Goal: Information Seeking & Learning: Learn about a topic

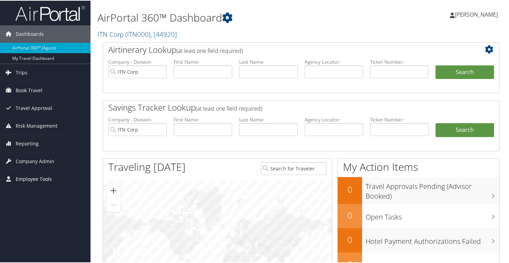
click at [42, 180] on span "Employee Tools" at bounding box center [34, 178] width 36 height 17
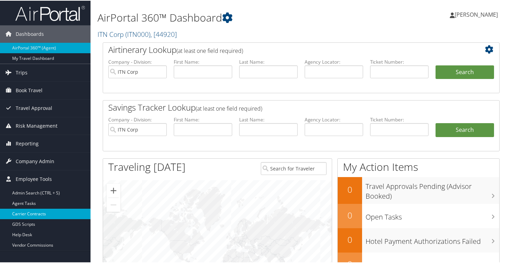
click at [39, 215] on link "Carrier Contracts" at bounding box center [45, 213] width 90 height 10
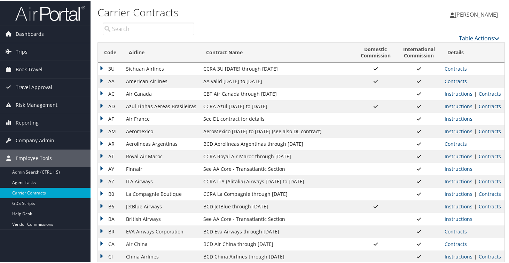
click at [101, 81] on td "AA" at bounding box center [110, 80] width 25 height 13
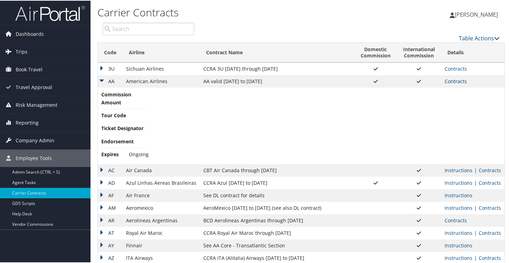
click at [454, 80] on link "Contracts" at bounding box center [455, 80] width 22 height 7
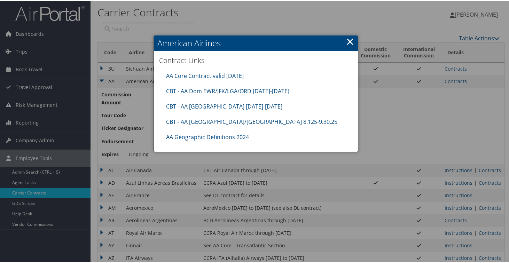
click at [347, 42] on link "×" at bounding box center [350, 41] width 8 height 14
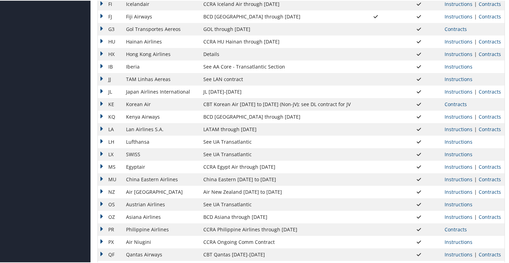
scroll to position [453, 0]
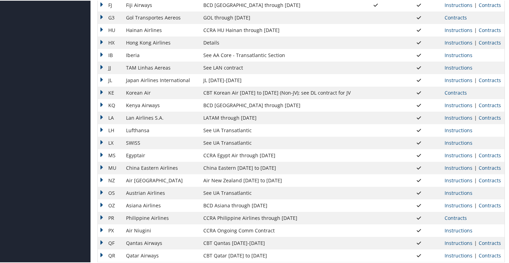
click at [103, 104] on td "KQ" at bounding box center [110, 104] width 25 height 13
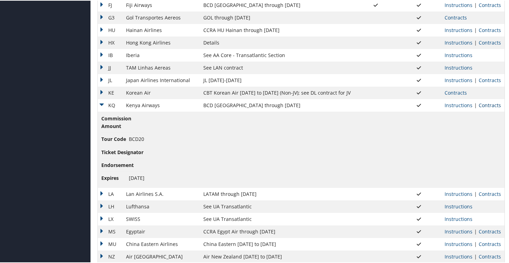
click at [483, 104] on link "Contracts" at bounding box center [489, 104] width 22 height 7
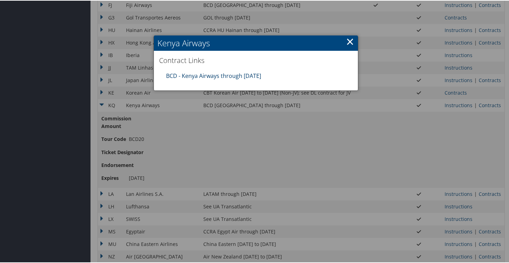
click at [182, 77] on link "BCD - Kenya Airways through 12.31.25" at bounding box center [213, 75] width 95 height 8
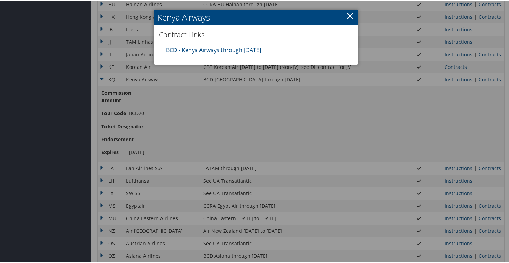
scroll to position [481, 0]
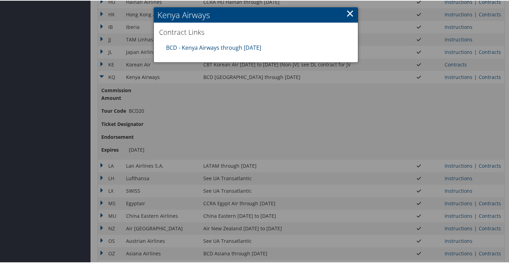
click at [349, 12] on link "×" at bounding box center [350, 13] width 8 height 14
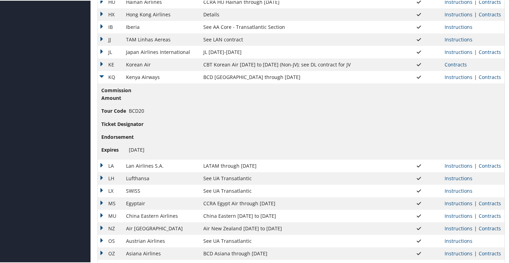
scroll to position [476, 0]
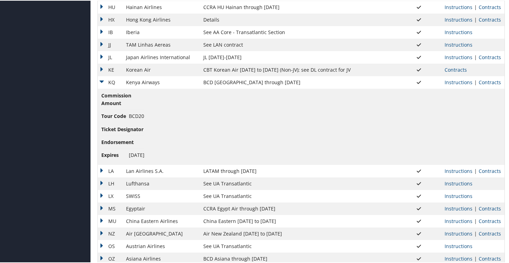
click at [103, 81] on td "KQ" at bounding box center [110, 81] width 25 height 13
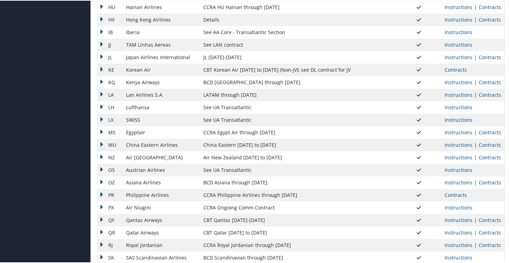
click at [103, 67] on td "KE" at bounding box center [110, 69] width 25 height 13
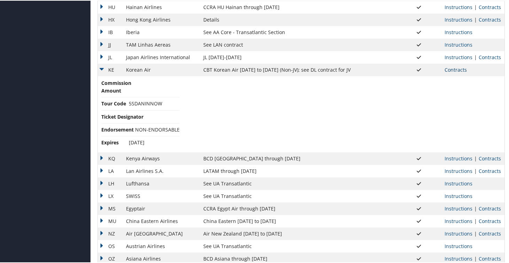
click at [456, 69] on link "Contracts" at bounding box center [455, 69] width 22 height 7
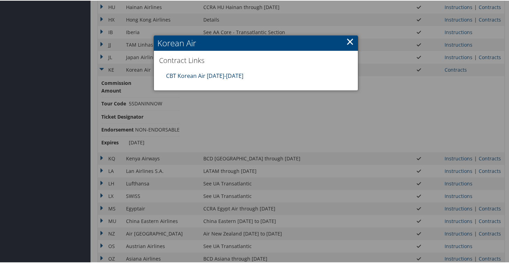
click at [229, 77] on link "CBT Korean Air 01.01.25-12.31.25" at bounding box center [204, 75] width 77 height 8
click at [347, 41] on link "×" at bounding box center [350, 41] width 8 height 14
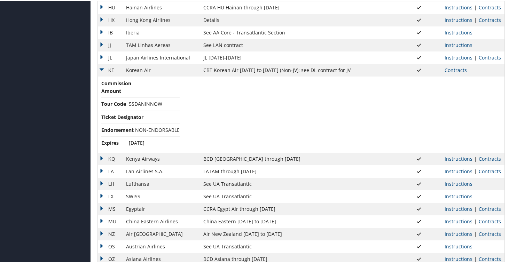
scroll to position [403, 0]
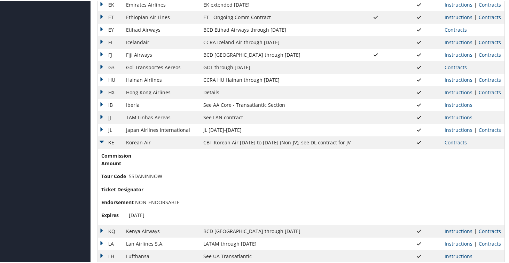
click at [101, 140] on td "KE" at bounding box center [110, 142] width 25 height 13
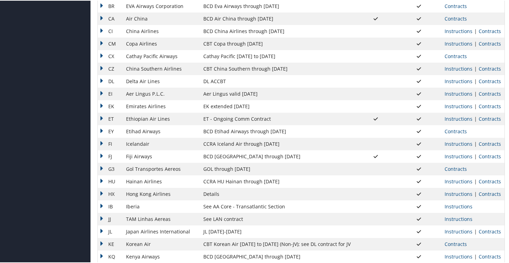
scroll to position [302, 0]
click at [101, 82] on td "DL" at bounding box center [110, 81] width 25 height 13
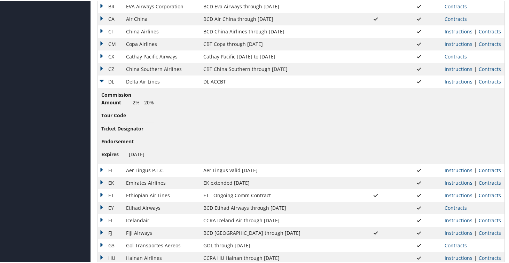
click at [481, 84] on td "Instructions | Contracts" at bounding box center [472, 81] width 63 height 13
click at [486, 81] on link "Contracts" at bounding box center [489, 81] width 22 height 7
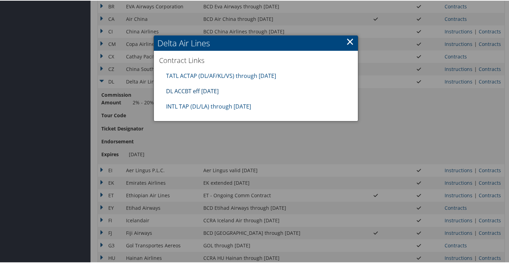
click at [209, 92] on link "DL ACCBT eff Aug 2025" at bounding box center [192, 91] width 53 height 8
click at [351, 41] on link "×" at bounding box center [350, 41] width 8 height 14
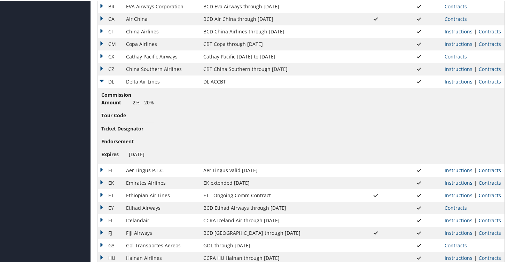
click at [101, 82] on td "DL" at bounding box center [110, 81] width 25 height 13
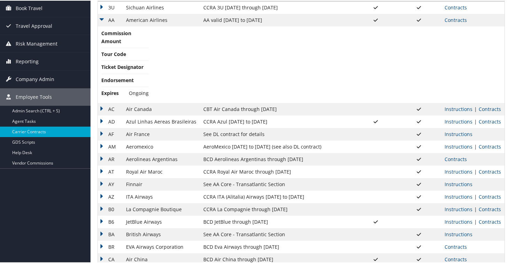
scroll to position [0, 0]
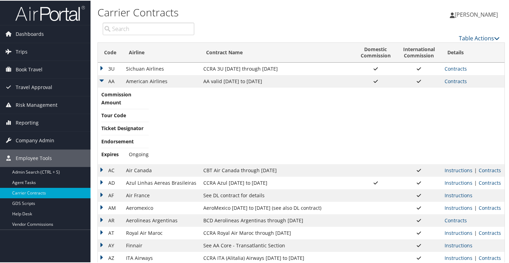
click at [101, 80] on td "AA" at bounding box center [110, 80] width 25 height 13
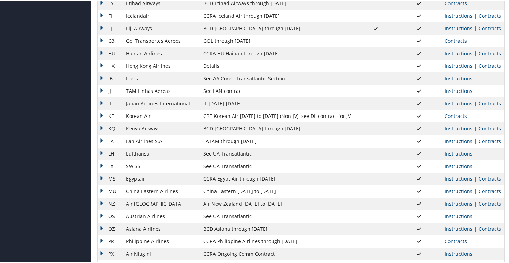
scroll to position [351, 0]
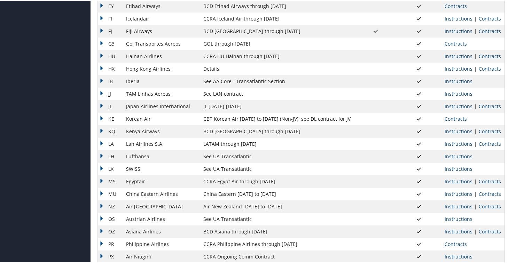
click at [101, 66] on td "HX" at bounding box center [110, 68] width 25 height 13
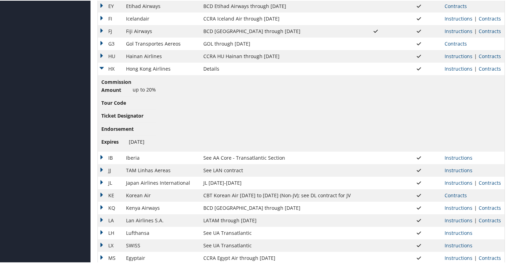
click at [103, 66] on td "HX" at bounding box center [110, 68] width 25 height 13
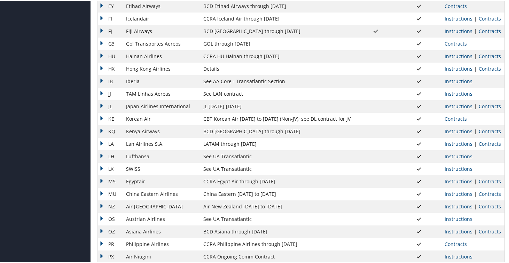
click at [103, 55] on td "HU" at bounding box center [110, 55] width 25 height 13
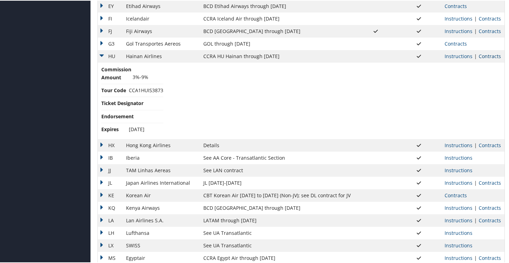
click at [484, 54] on link "Contracts" at bounding box center [489, 55] width 22 height 7
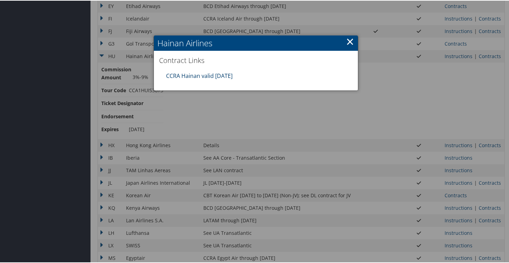
click at [205, 75] on link "CCRA Hainan valid 20DEC25" at bounding box center [199, 75] width 66 height 8
click at [348, 42] on link "×" at bounding box center [350, 41] width 8 height 14
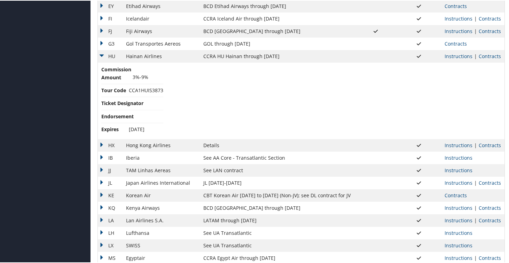
click at [103, 54] on td "HU" at bounding box center [110, 55] width 25 height 13
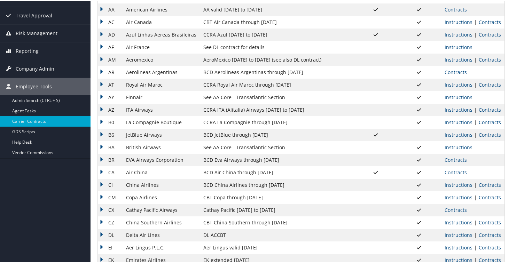
scroll to position [46, 0]
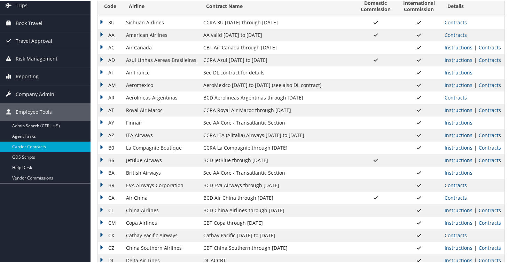
click at [103, 158] on td "B6" at bounding box center [110, 159] width 25 height 13
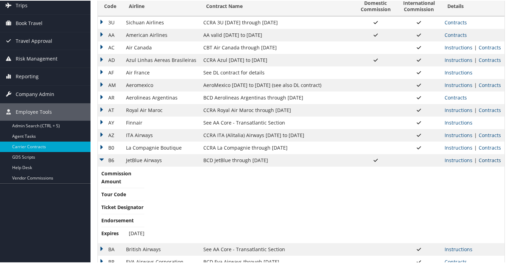
click at [485, 160] on link "Contracts" at bounding box center [489, 159] width 22 height 7
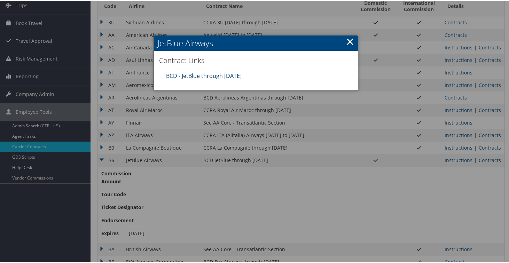
click at [221, 77] on link "BCD - JetBlue through 9.30.25" at bounding box center [203, 75] width 75 height 8
click at [350, 41] on link "×" at bounding box center [350, 41] width 8 height 14
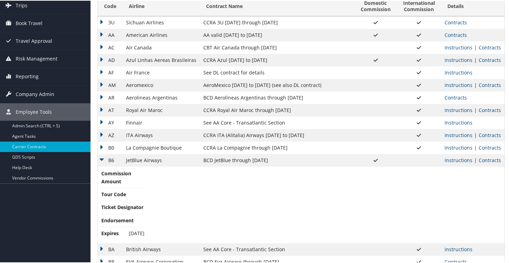
click at [100, 159] on td "B6" at bounding box center [110, 159] width 25 height 13
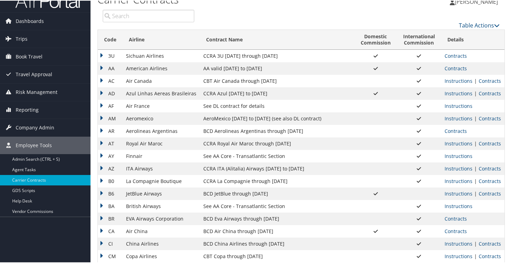
scroll to position [16, 0]
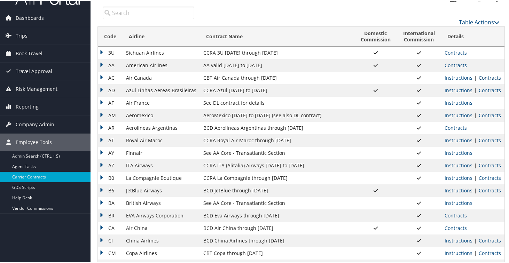
click at [478, 78] on link "Contracts" at bounding box center [489, 77] width 22 height 7
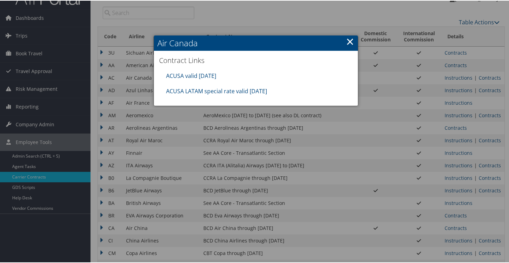
click at [263, 120] on div at bounding box center [255, 131] width 511 height 263
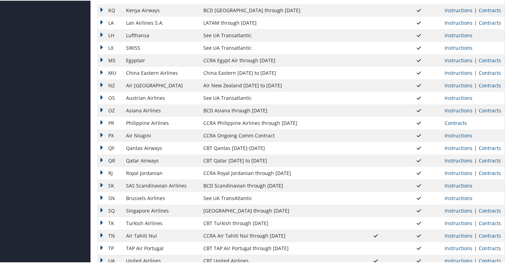
scroll to position [550, 0]
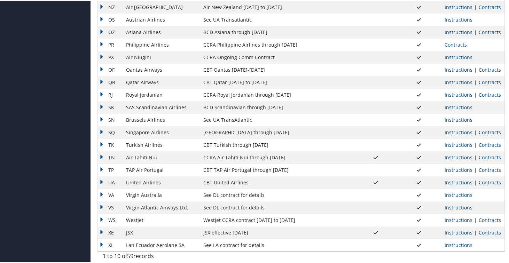
click at [484, 131] on link "Contracts" at bounding box center [489, 131] width 22 height 7
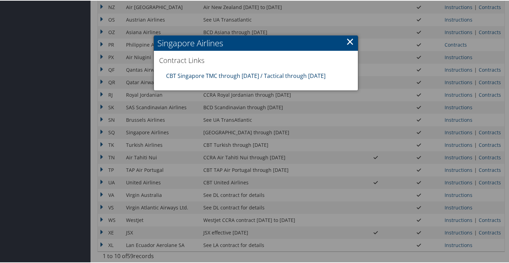
click at [238, 76] on link "CBT Singapore TMC through 3.31.26 / Tactical through 9.30.25" at bounding box center [245, 75] width 159 height 8
click at [347, 40] on link "×" at bounding box center [350, 41] width 8 height 14
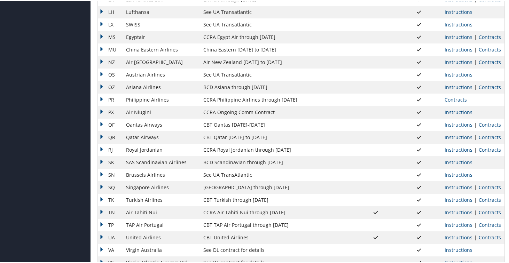
scroll to position [493, 0]
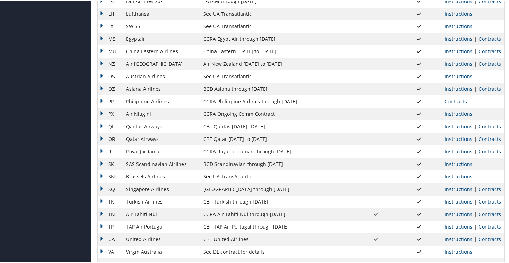
click at [485, 124] on link "Contracts" at bounding box center [489, 125] width 22 height 7
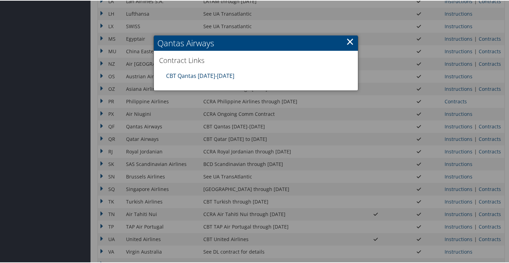
click at [183, 73] on link "CBT Qantas 7.1.25-6.30.26" at bounding box center [200, 75] width 68 height 8
click at [347, 40] on link "×" at bounding box center [350, 41] width 8 height 14
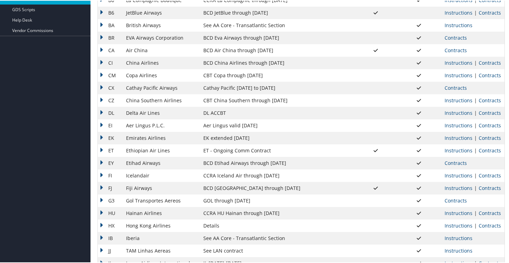
scroll to position [193, 0]
click at [102, 139] on td "EK" at bounding box center [110, 138] width 25 height 13
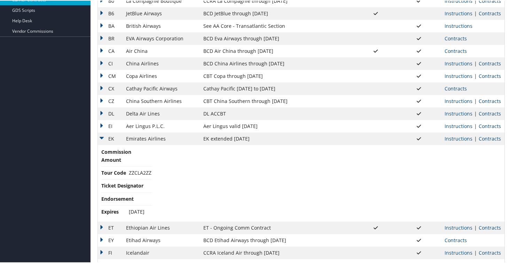
drag, startPoint x: 159, startPoint y: 211, endPoint x: 127, endPoint y: 211, distance: 32.0
click at [127, 211] on td "Commission Amount Tour Code ZZCLA2ZZ Ticket Designator Endorsement Expires Sep …" at bounding box center [301, 182] width 406 height 76
click at [175, 165] on td "Commission Amount Tour Code ZZCLA2ZZ Ticket Designator Endorsement Expires Sep …" at bounding box center [301, 182] width 406 height 76
click at [102, 139] on td "EK" at bounding box center [110, 138] width 25 height 13
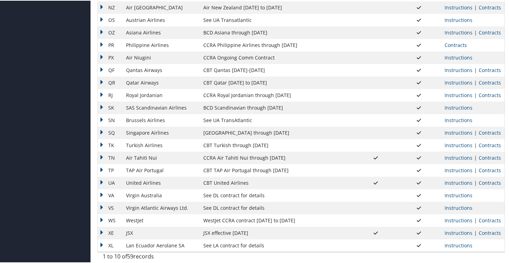
scroll to position [550, 0]
click at [103, 180] on td "UA" at bounding box center [110, 182] width 25 height 13
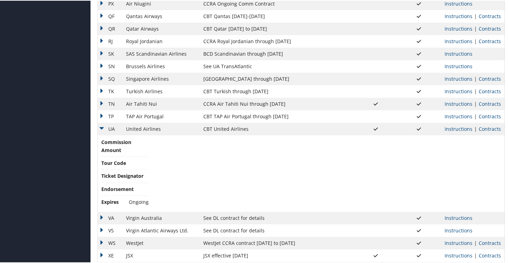
scroll to position [604, 0]
click at [103, 126] on td "UA" at bounding box center [110, 127] width 25 height 13
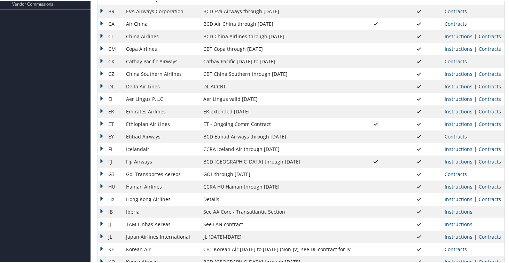
scroll to position [0, 0]
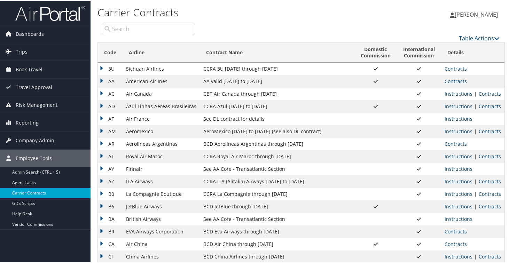
click at [101, 81] on td "AA" at bounding box center [110, 80] width 25 height 13
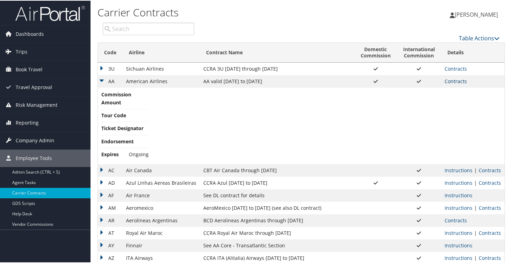
click at [448, 81] on link "Contracts" at bounding box center [455, 80] width 22 height 7
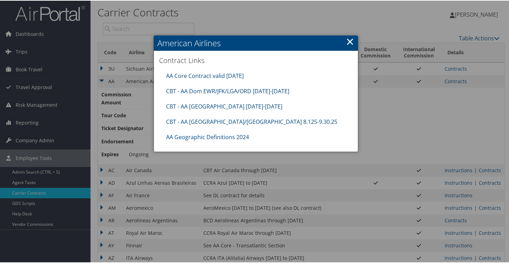
click at [132, 101] on div at bounding box center [255, 131] width 511 height 263
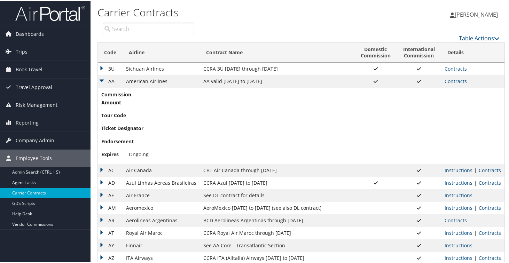
click at [102, 79] on td "AA" at bounding box center [110, 80] width 25 height 13
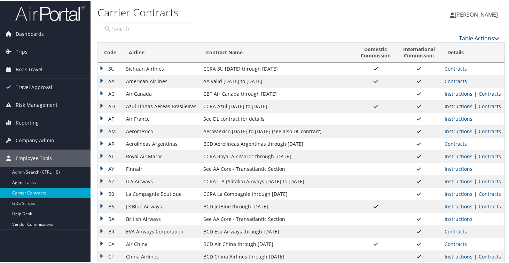
click at [102, 90] on td "AC" at bounding box center [110, 93] width 25 height 13
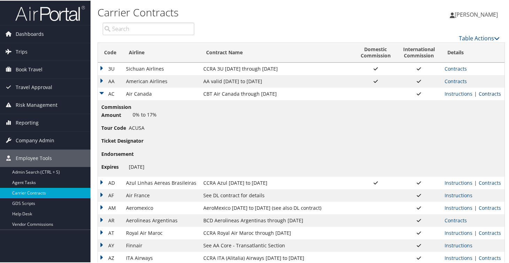
click at [488, 94] on link "Contracts" at bounding box center [489, 93] width 22 height 7
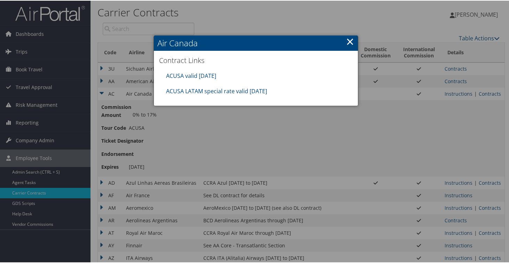
click at [350, 42] on link "×" at bounding box center [350, 41] width 8 height 14
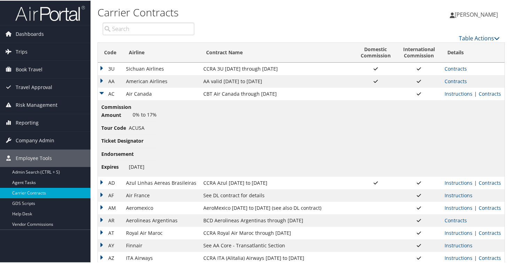
click at [101, 91] on td "AC" at bounding box center [110, 93] width 25 height 13
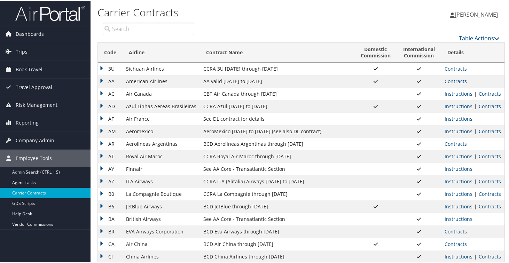
click at [103, 117] on td "AF" at bounding box center [110, 118] width 25 height 13
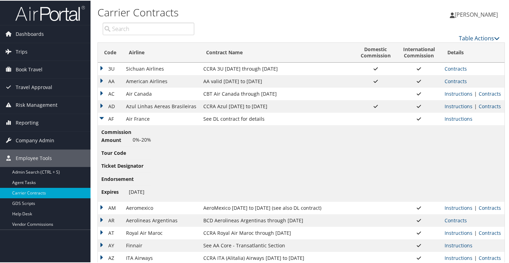
click at [103, 118] on td "AF" at bounding box center [110, 118] width 25 height 13
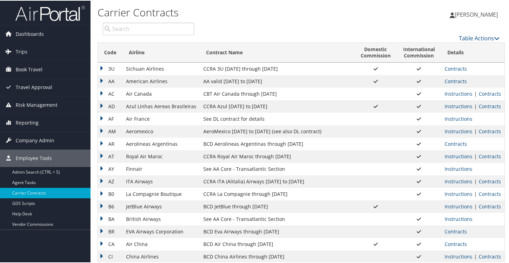
click at [101, 102] on td "AD" at bounding box center [110, 105] width 25 height 13
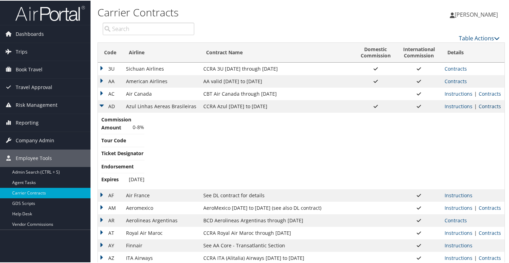
click at [482, 106] on link "Contracts" at bounding box center [489, 105] width 22 height 7
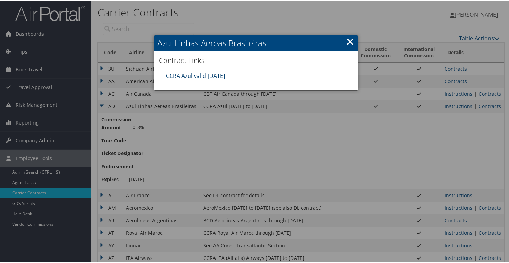
click at [208, 72] on link "CCRA Azul valid 31DEC25" at bounding box center [195, 75] width 59 height 8
click at [349, 40] on link "×" at bounding box center [350, 41] width 8 height 14
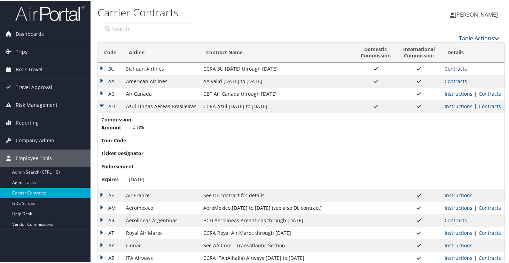
click at [104, 104] on td "AD" at bounding box center [110, 105] width 25 height 13
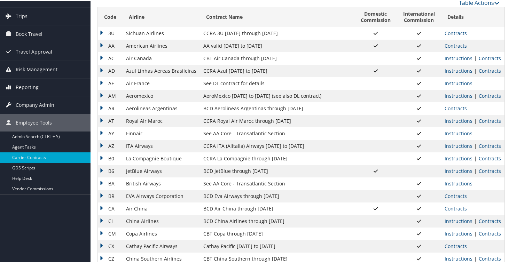
scroll to position [37, 0]
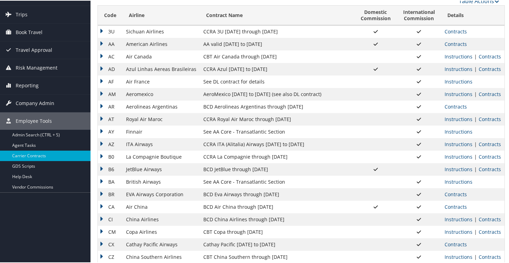
click at [101, 45] on td "AA" at bounding box center [110, 43] width 25 height 13
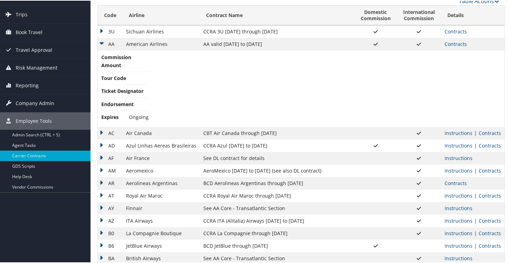
click at [101, 43] on td "AA" at bounding box center [110, 43] width 25 height 13
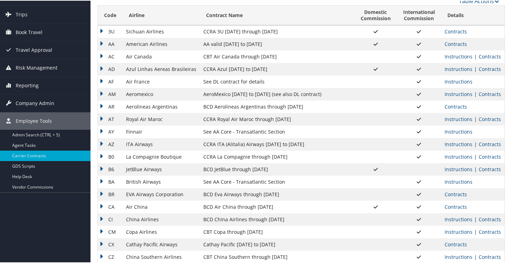
click at [102, 95] on td "AM" at bounding box center [110, 93] width 25 height 13
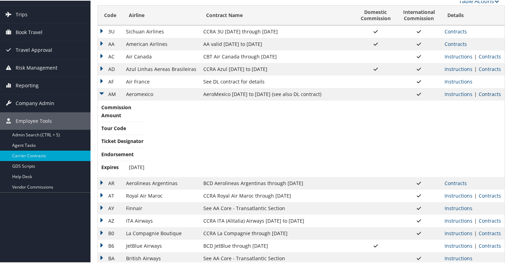
click at [486, 91] on link "Contracts" at bounding box center [489, 93] width 22 height 7
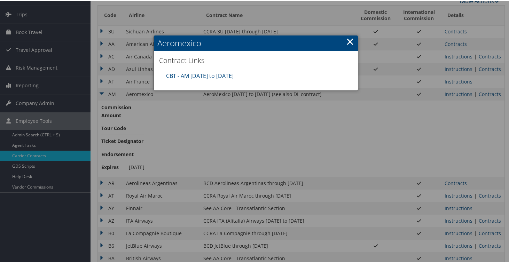
click at [99, 101] on div at bounding box center [255, 131] width 511 height 263
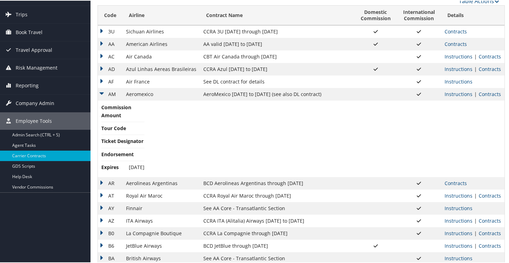
click at [103, 92] on td "AM" at bounding box center [110, 93] width 25 height 13
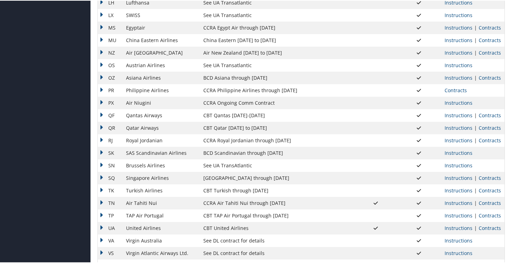
scroll to position [505, 0]
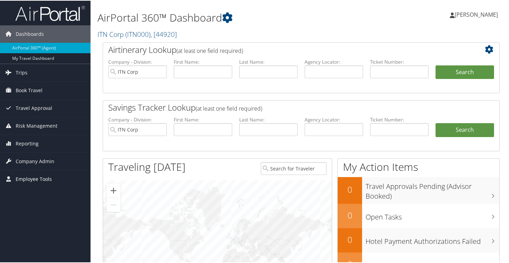
click at [37, 179] on span "Employee Tools" at bounding box center [34, 178] width 36 height 17
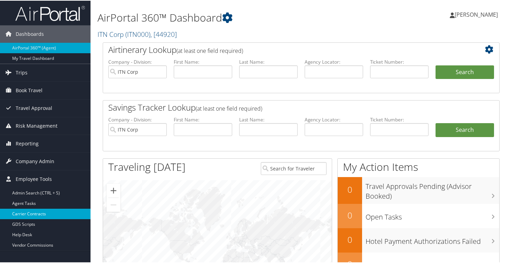
click at [39, 213] on link "Carrier Contracts" at bounding box center [45, 213] width 90 height 10
